Goal: Check status

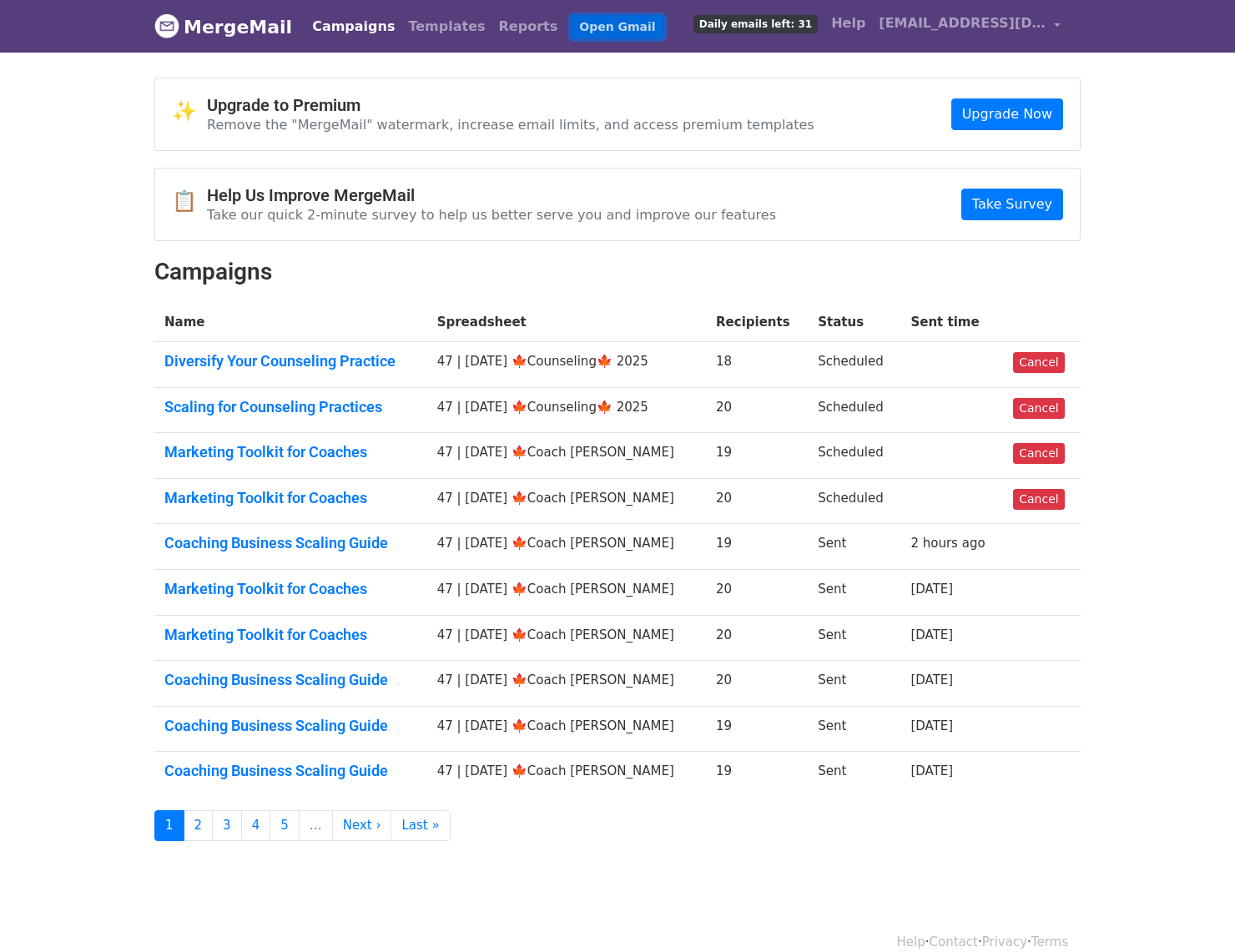
click at [579, 25] on link "Open Gmail" at bounding box center [618, 27] width 93 height 24
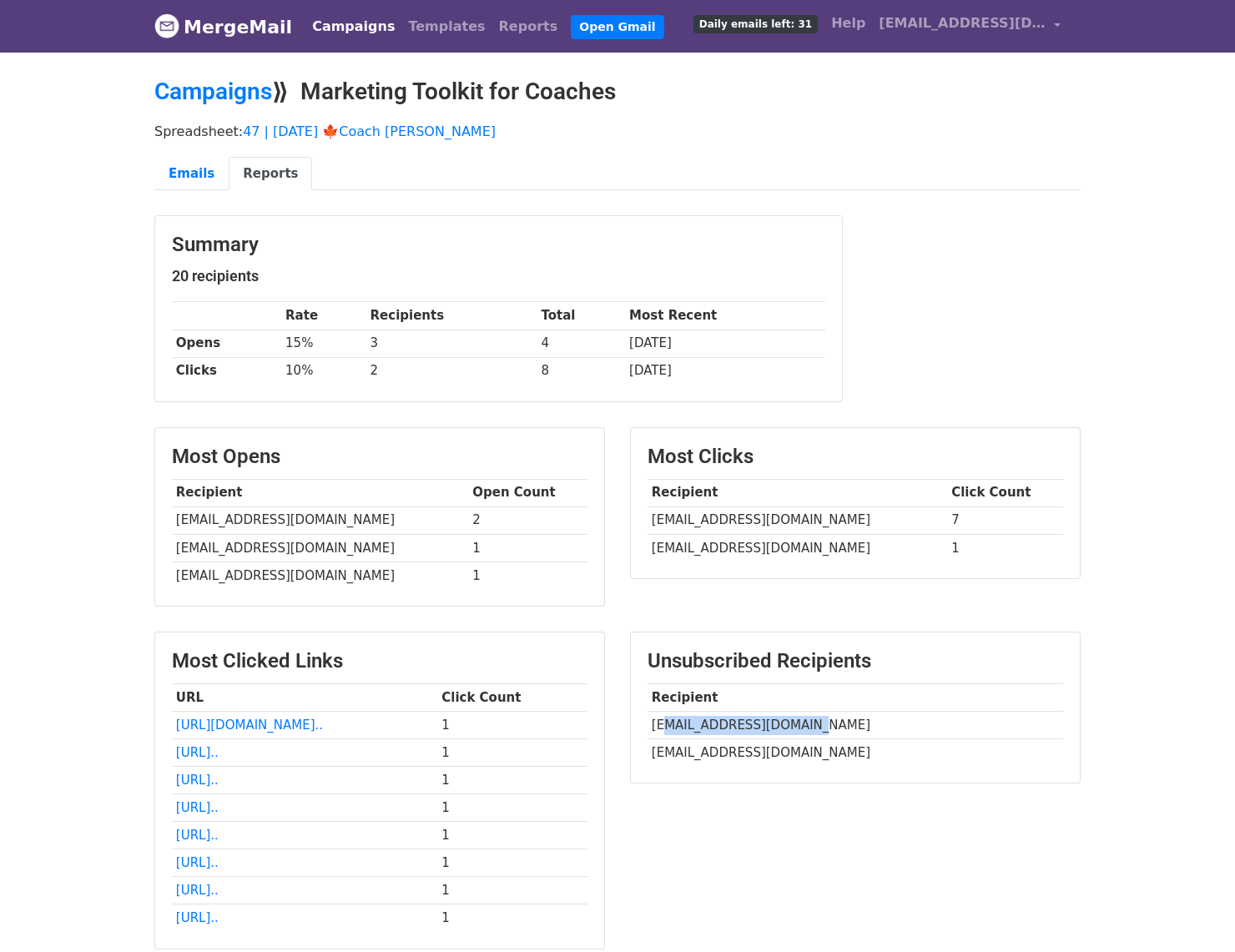
drag, startPoint x: 818, startPoint y: 731, endPoint x: 664, endPoint y: 728, distance: 154.0
click at [664, 728] on td "4lisamargaret@gmail.com" at bounding box center [856, 725] width 415 height 28
copy td "isamargaret@gmail.com"
